Goal: Transaction & Acquisition: Download file/media

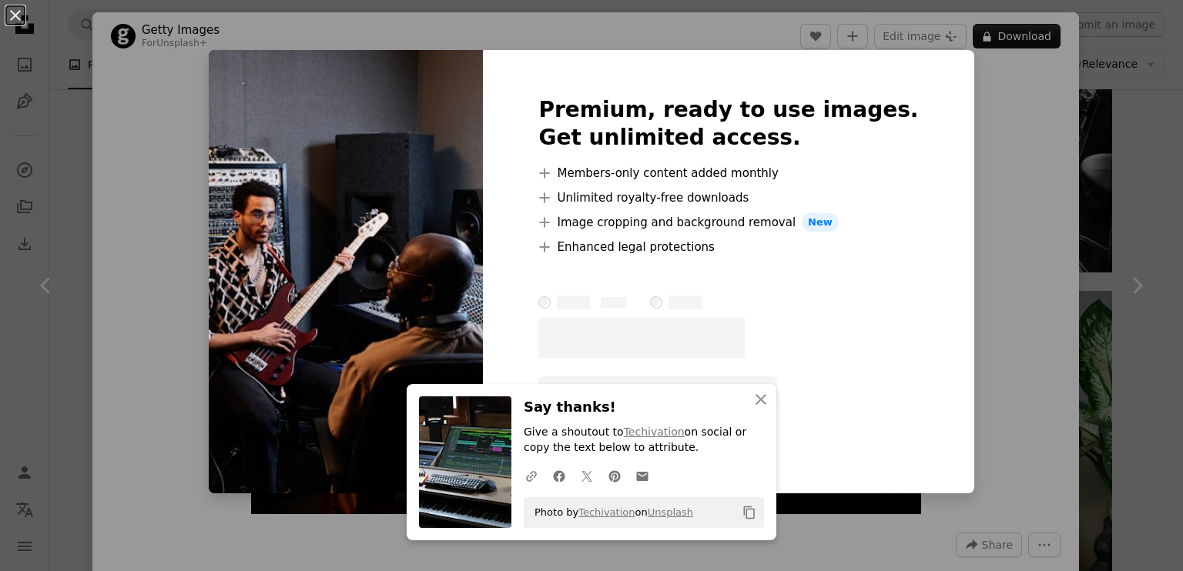
scroll to position [5776, 0]
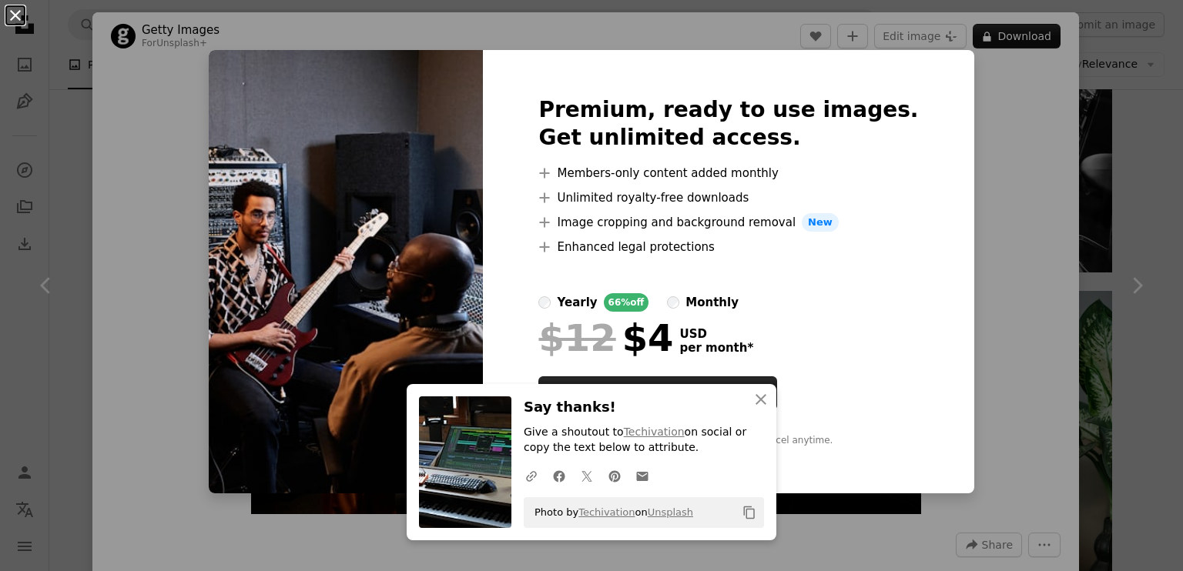
click at [17, 15] on button "An X shape" at bounding box center [15, 15] width 18 height 18
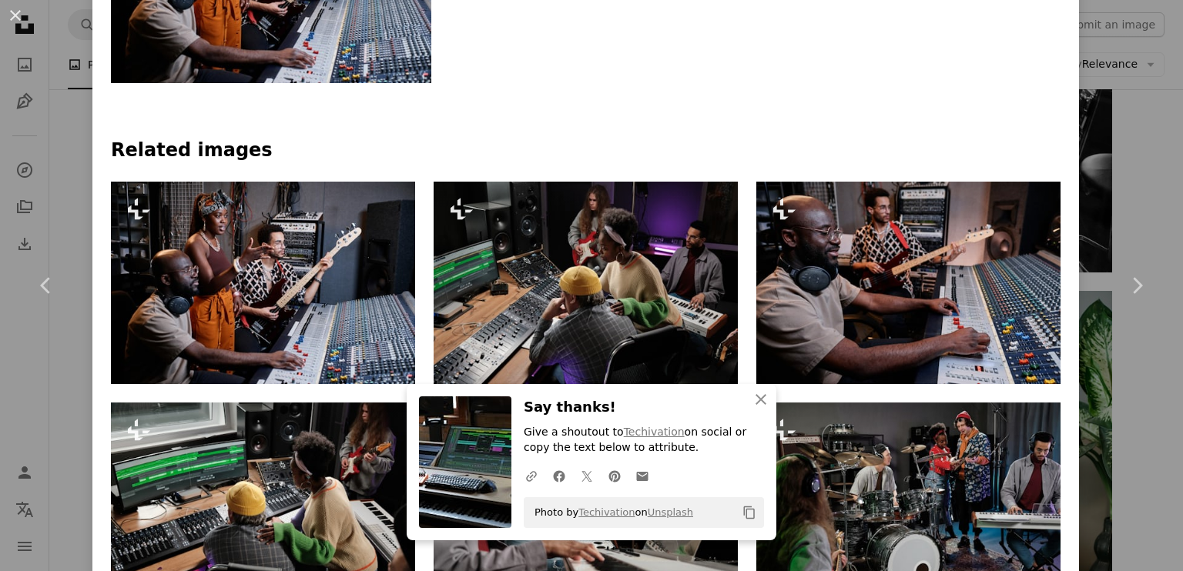
scroll to position [924, 0]
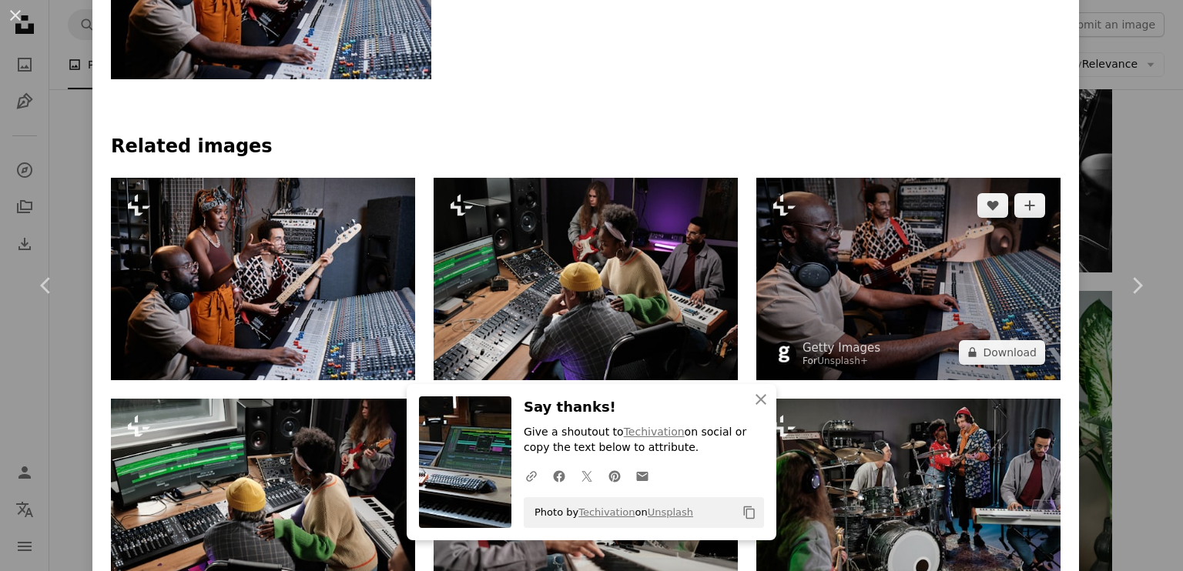
click at [904, 262] on img at bounding box center [908, 279] width 304 height 203
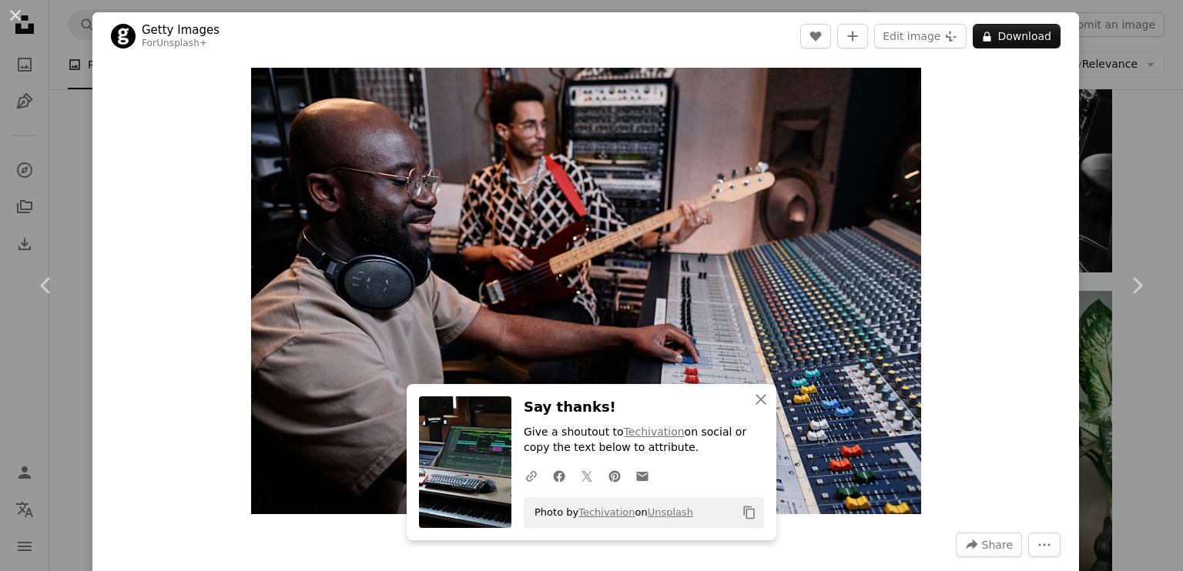
drag, startPoint x: 12, startPoint y: 13, endPoint x: 42, endPoint y: 37, distance: 37.8
click at [13, 13] on button "An X shape" at bounding box center [15, 15] width 18 height 18
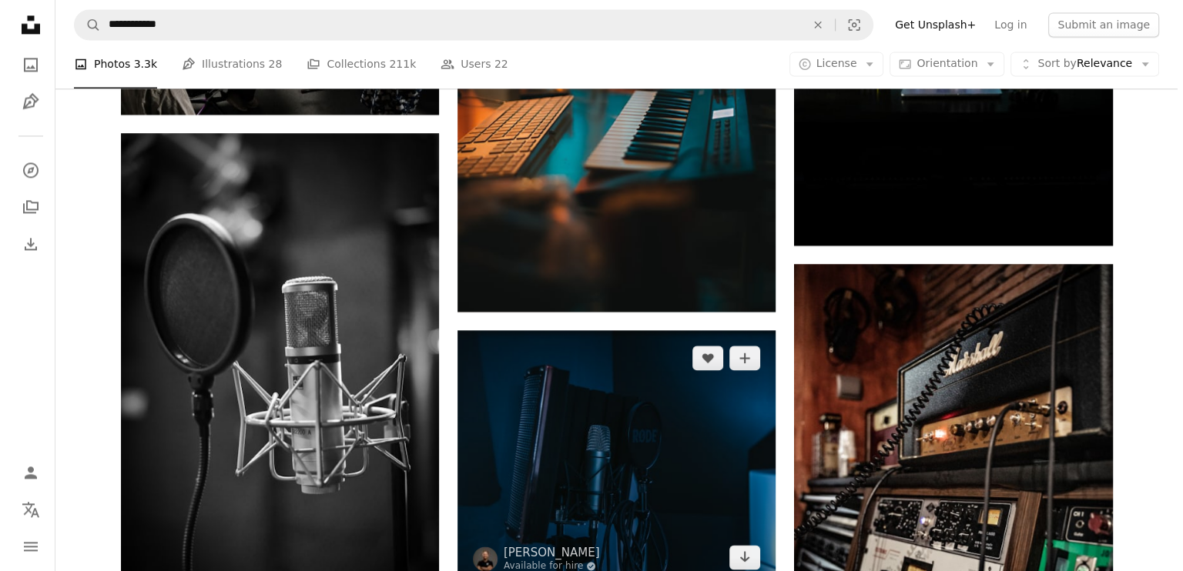
scroll to position [2388, 0]
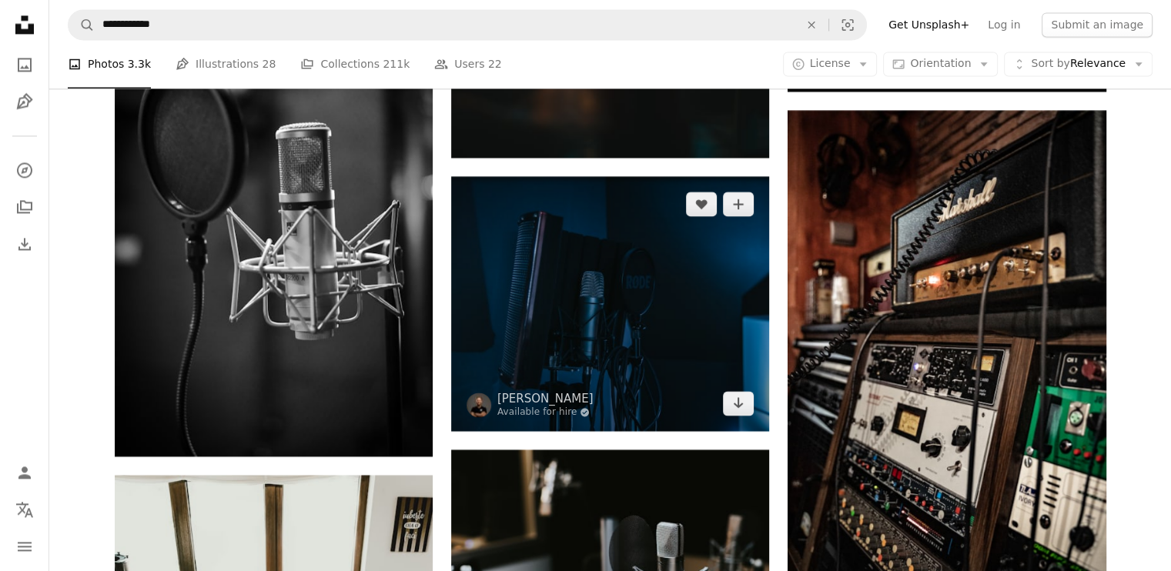
click at [678, 332] on img at bounding box center [610, 303] width 318 height 255
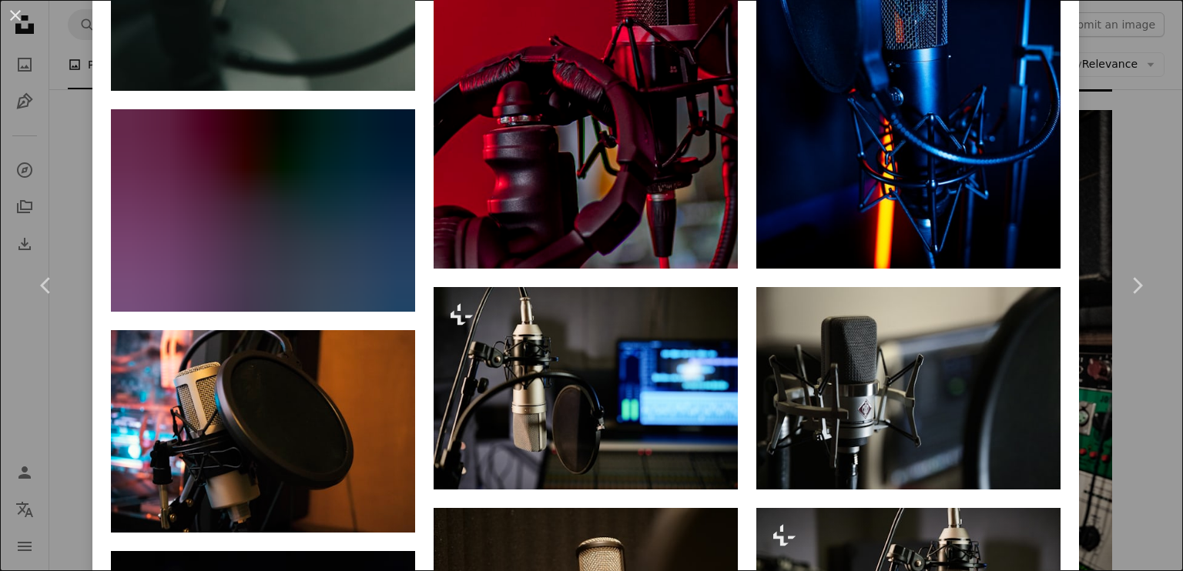
scroll to position [1694, 0]
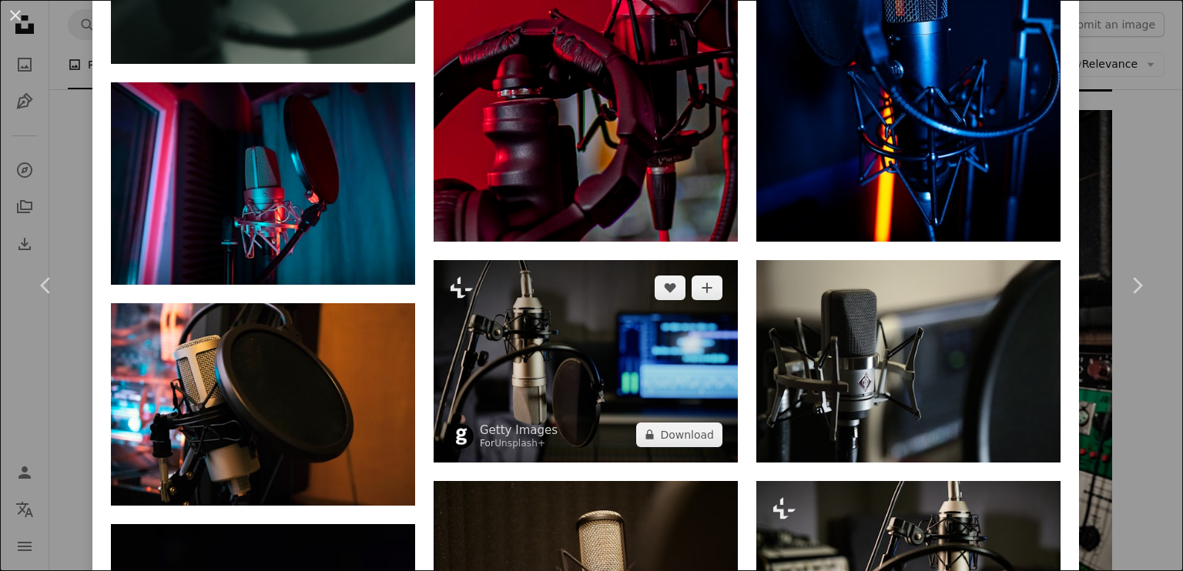
click at [574, 313] on img at bounding box center [586, 361] width 304 height 203
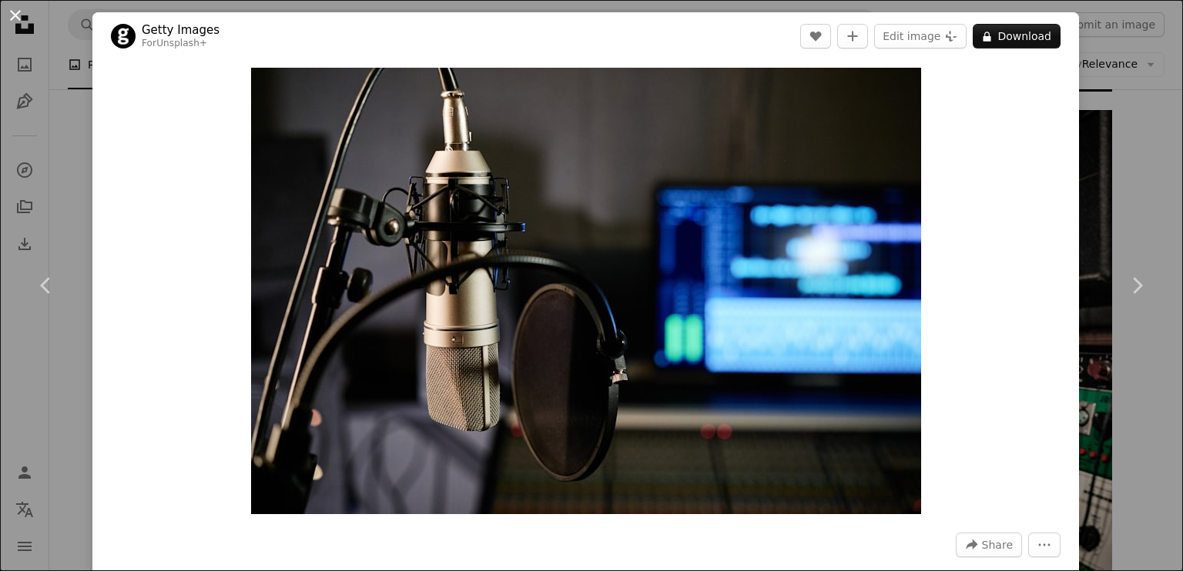
click at [16, 15] on button "An X shape" at bounding box center [15, 15] width 18 height 18
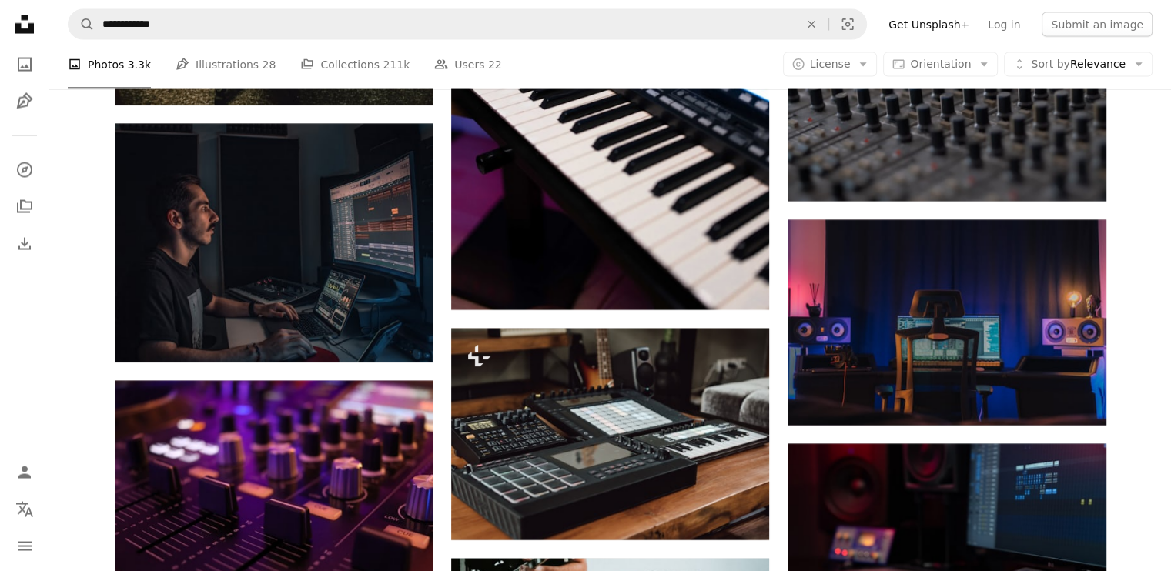
scroll to position [3389, 0]
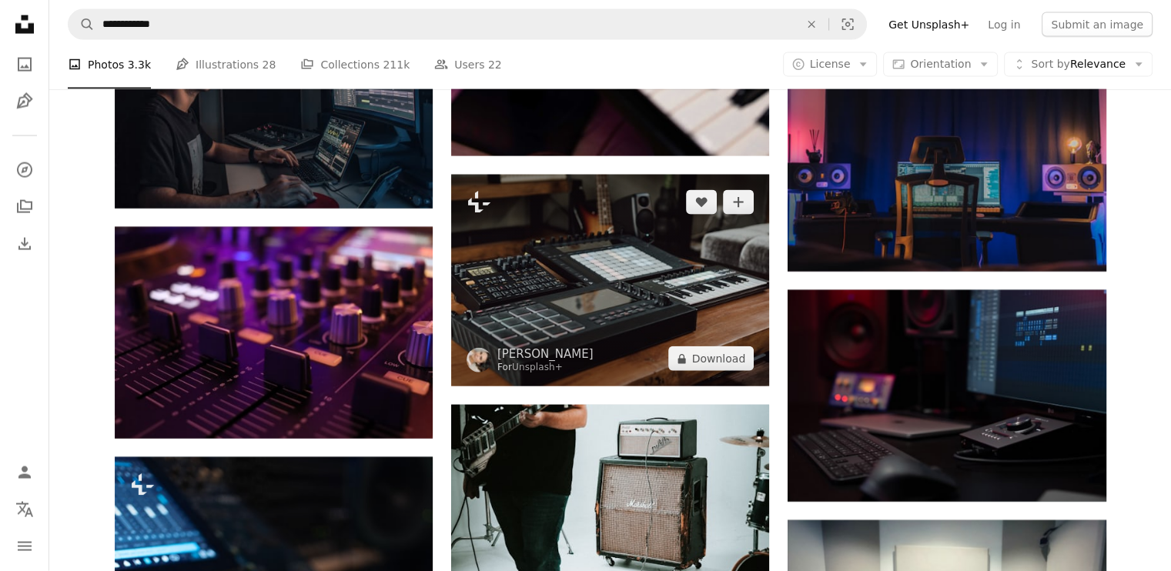
click at [632, 279] on img at bounding box center [610, 281] width 318 height 212
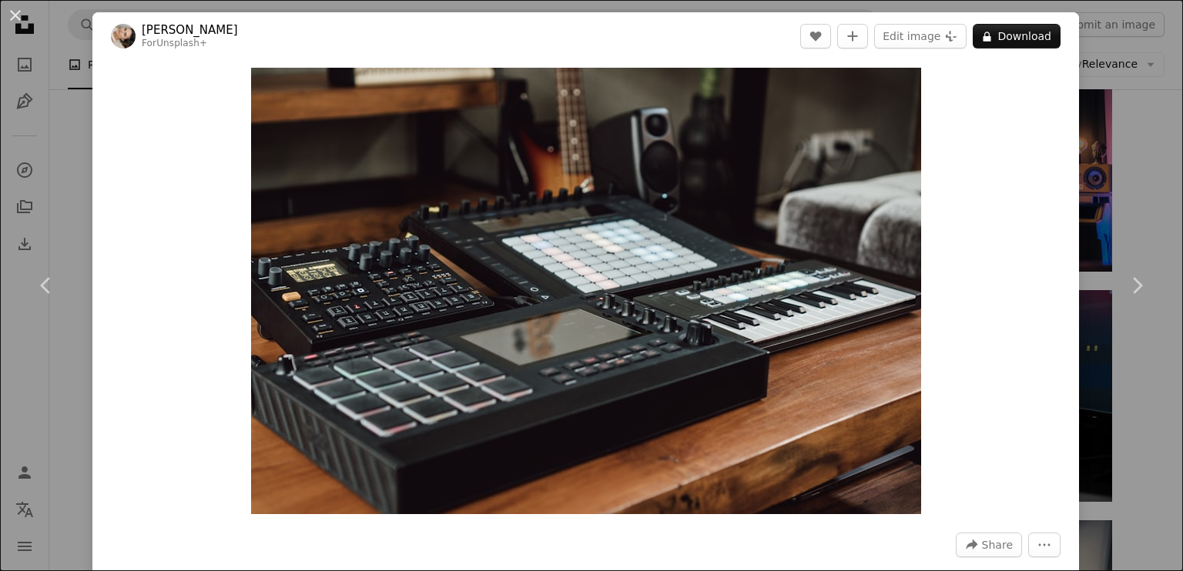
drag, startPoint x: 12, startPoint y: 18, endPoint x: 50, endPoint y: 35, distance: 41.7
click at [15, 18] on button "An X shape" at bounding box center [15, 15] width 18 height 18
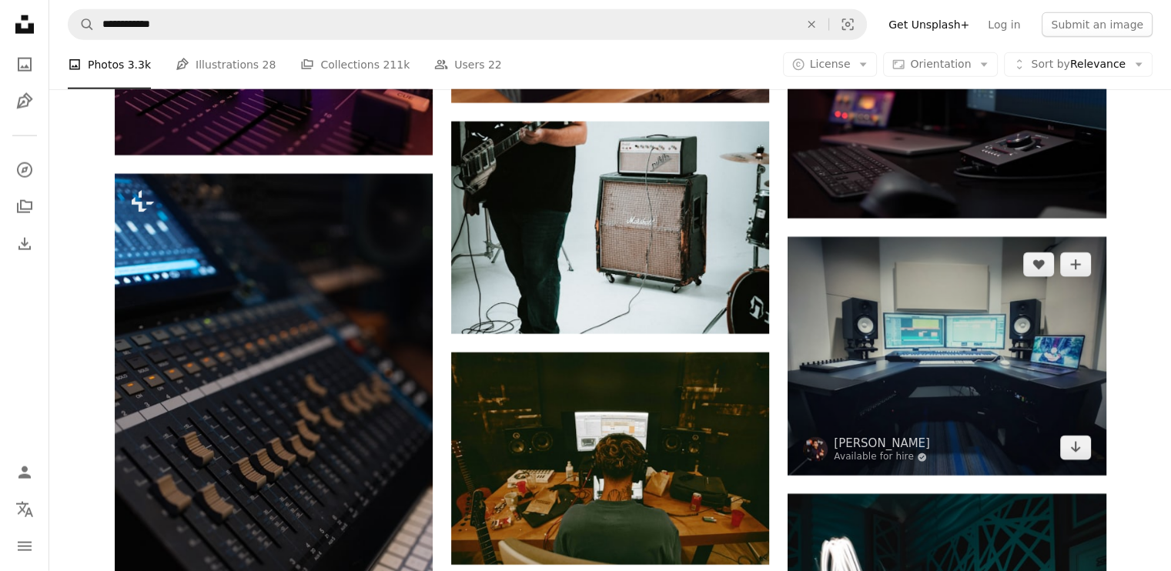
scroll to position [3697, 0]
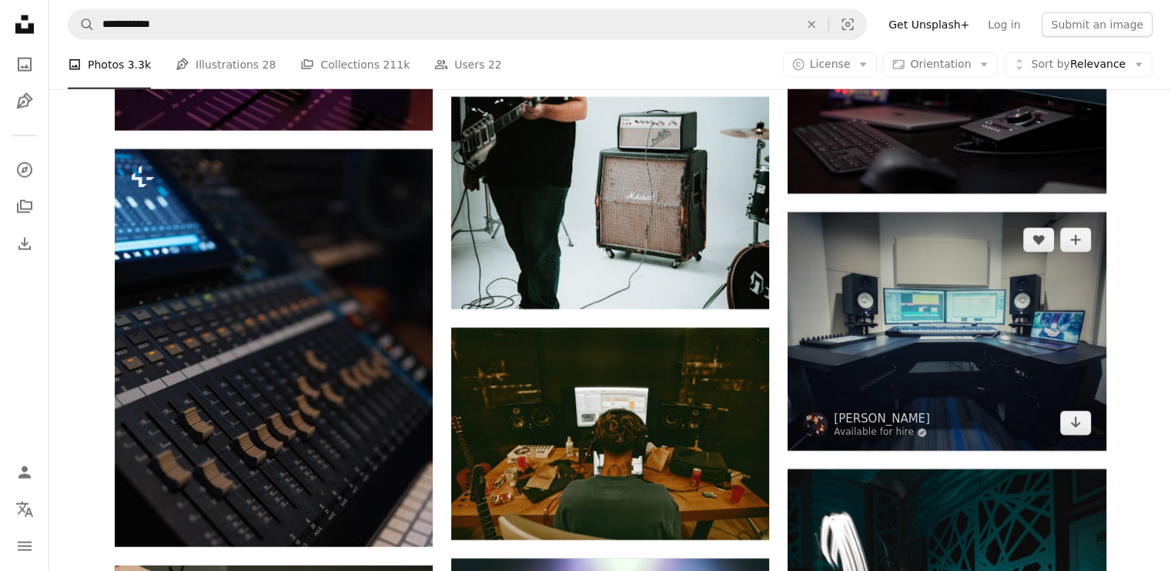
click at [911, 330] on img at bounding box center [947, 332] width 318 height 239
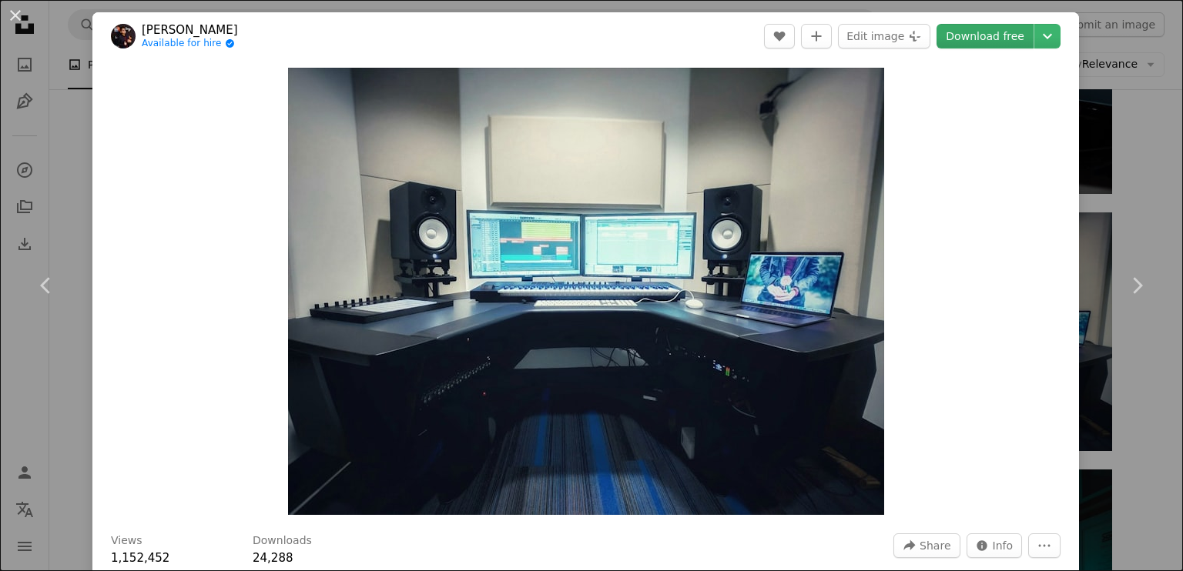
click at [981, 42] on link "Download free" at bounding box center [985, 36] width 97 height 25
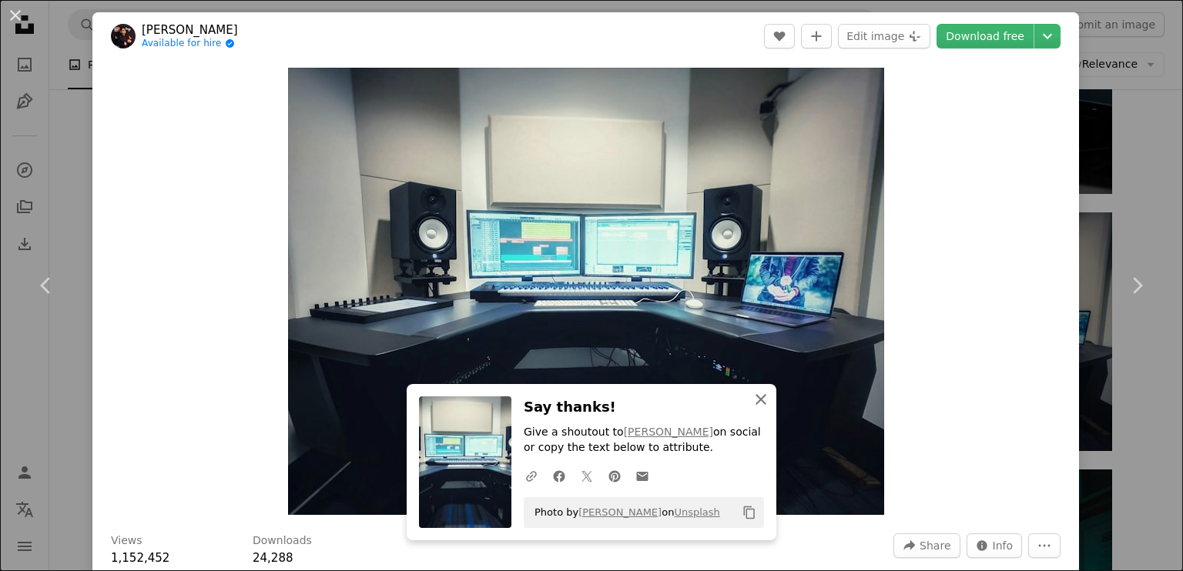
click at [755, 402] on icon "An X shape" at bounding box center [761, 399] width 18 height 18
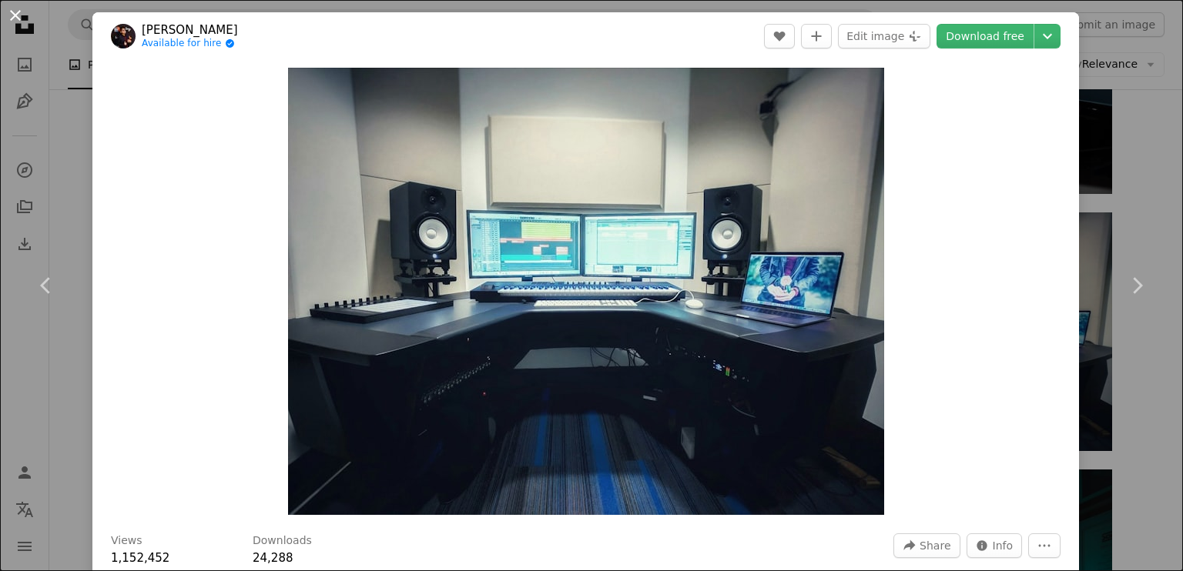
click at [13, 12] on button "An X shape" at bounding box center [15, 15] width 18 height 18
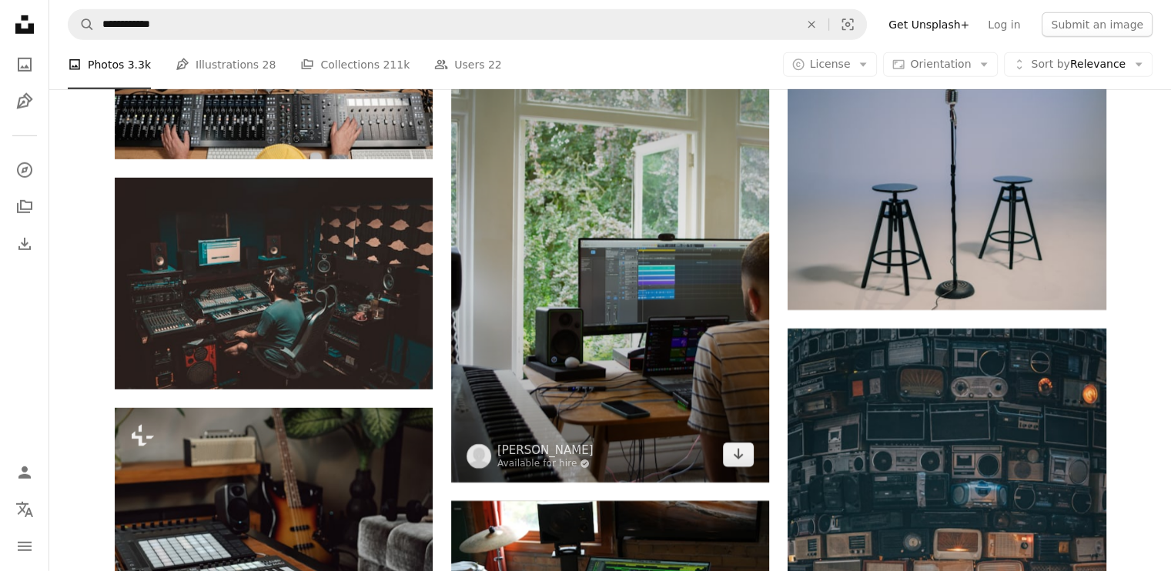
scroll to position [4775, 0]
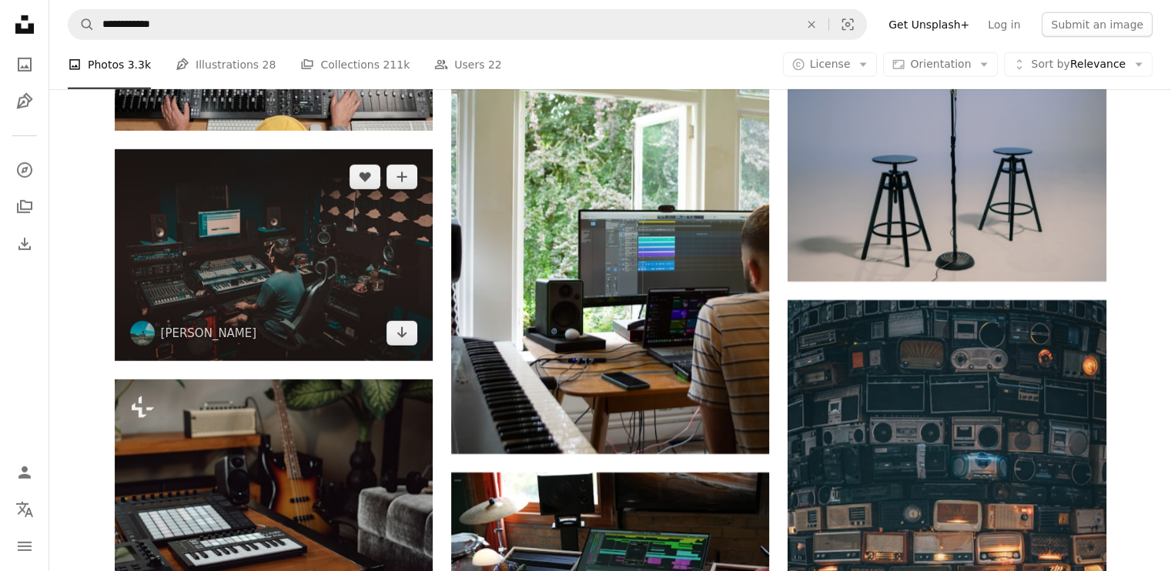
click at [306, 253] on img at bounding box center [274, 255] width 318 height 212
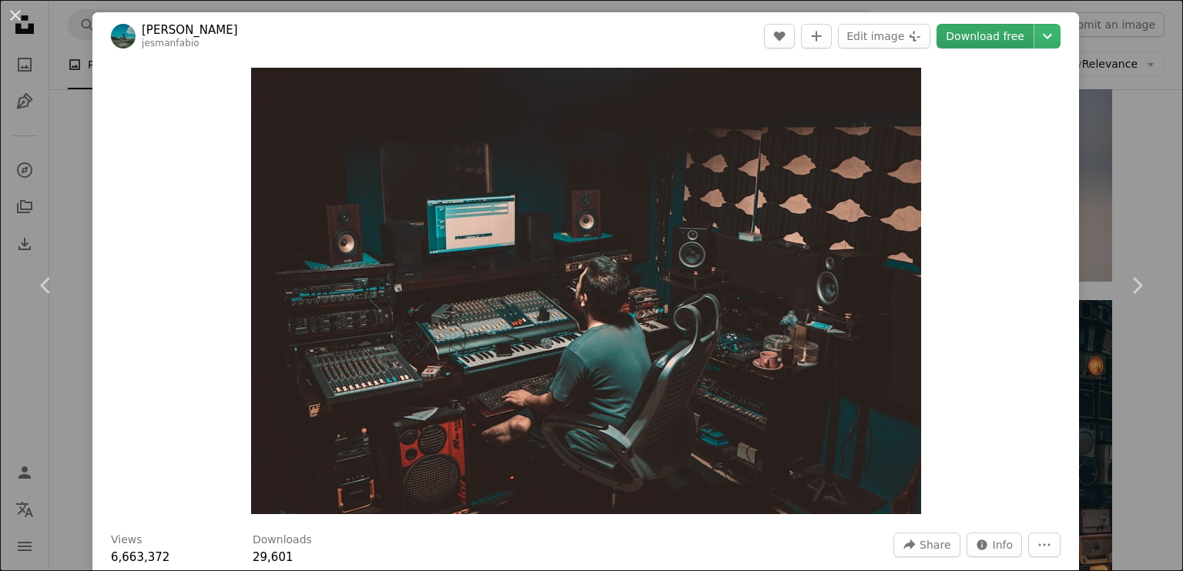
click at [986, 26] on link "Download free" at bounding box center [985, 36] width 97 height 25
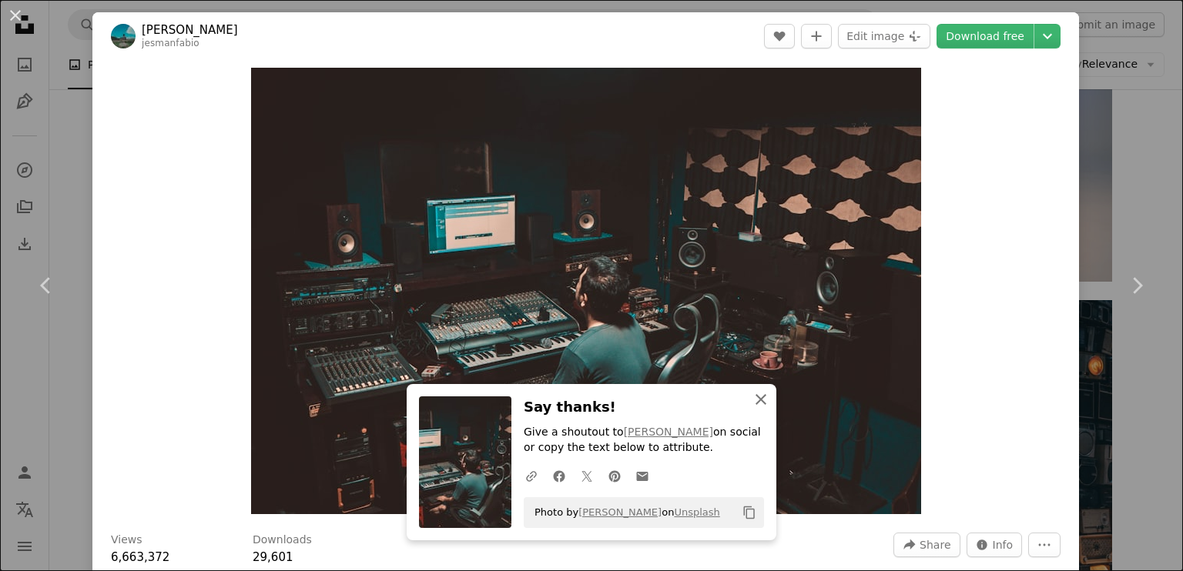
click at [757, 399] on icon "button" at bounding box center [761, 399] width 11 height 11
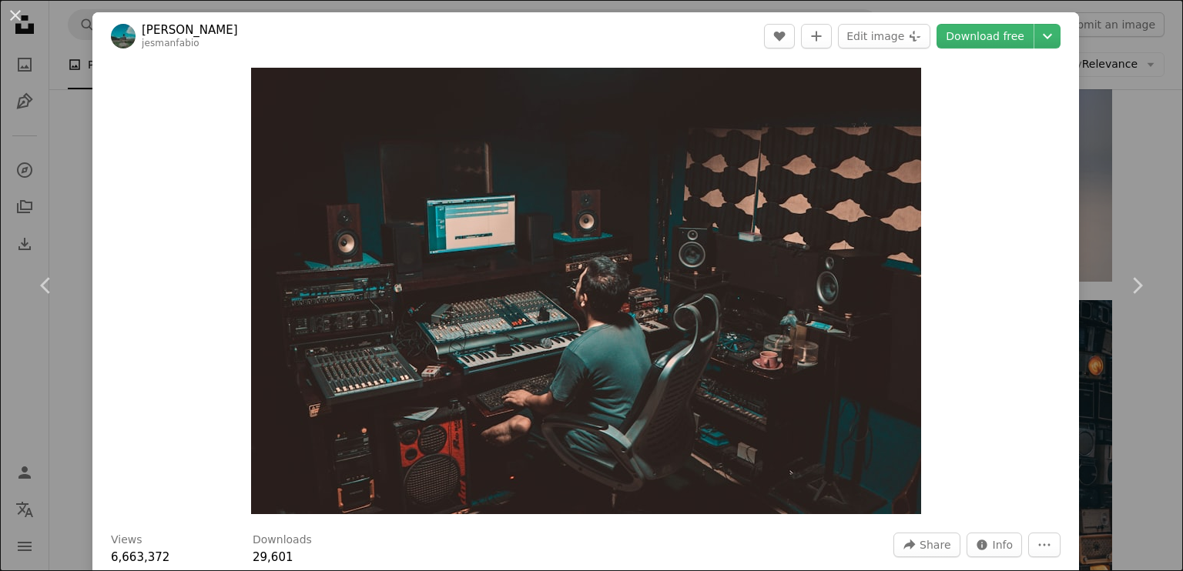
click at [1093, 163] on div "An X shape Chevron left Chevron right [PERSON_NAME] A heart A plus sign Edit im…" at bounding box center [591, 285] width 1183 height 571
